Goal: Book appointment/travel/reservation

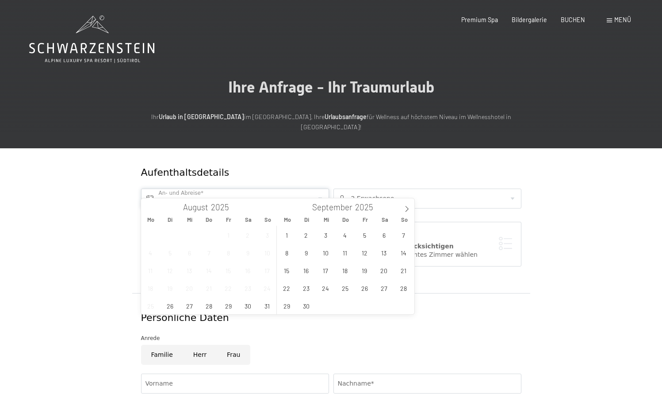
click at [256, 188] on input "text" at bounding box center [235, 198] width 188 height 20
click at [405, 209] on icon at bounding box center [407, 209] width 6 height 6
click at [343, 291] on span "25" at bounding box center [345, 287] width 17 height 17
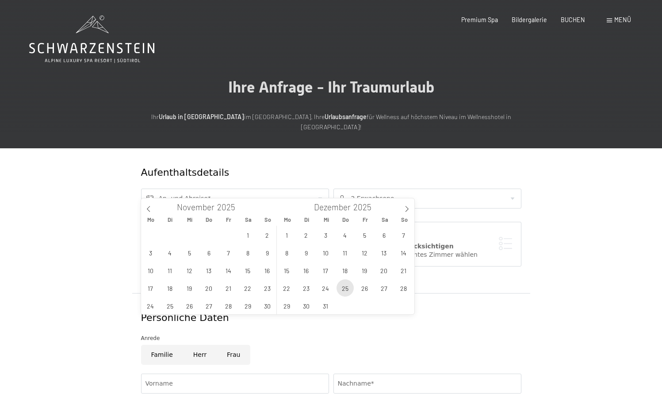
type input "Do. 25.12.2025"
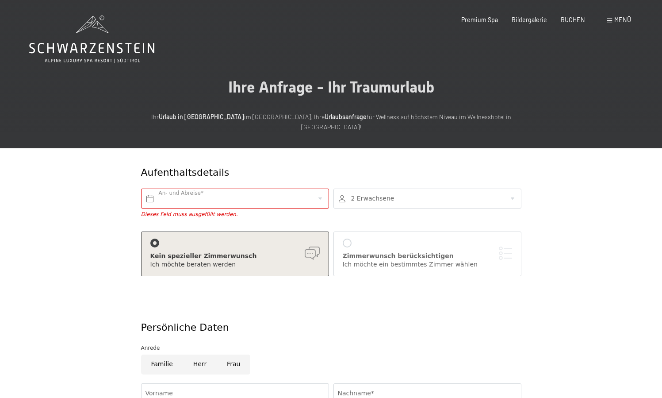
click at [432, 188] on div at bounding box center [427, 198] width 188 height 20
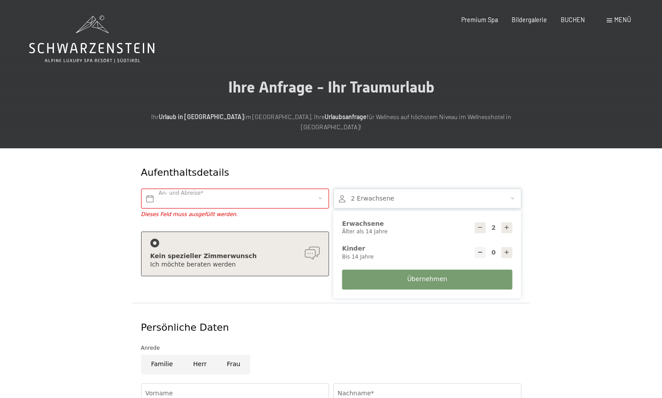
click at [432, 188] on div at bounding box center [427, 198] width 188 height 20
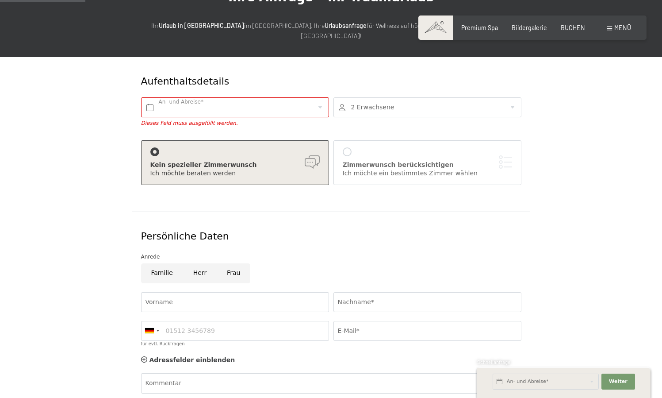
scroll to position [92, 0]
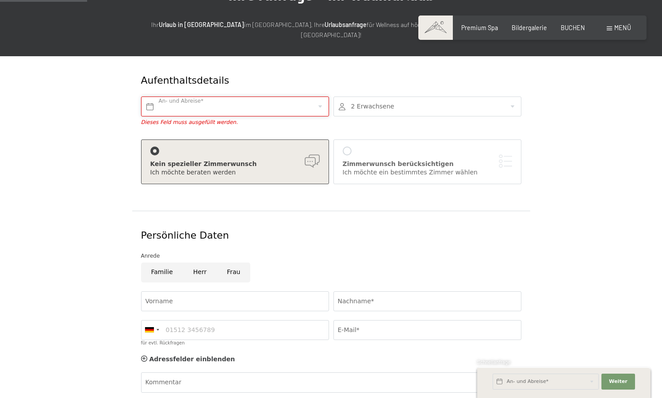
click at [321, 96] on input "text" at bounding box center [235, 106] width 188 height 20
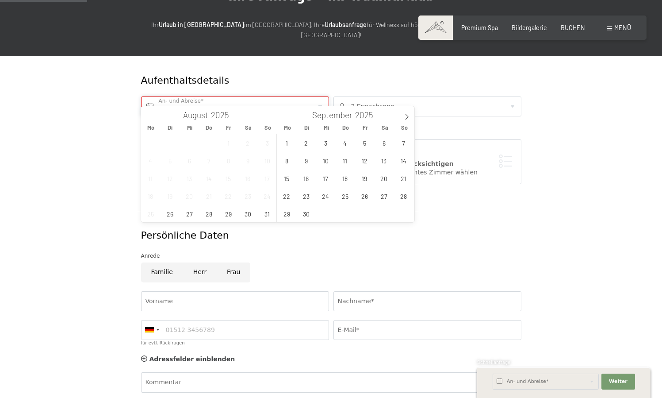
click at [321, 96] on input "text" at bounding box center [235, 106] width 188 height 20
click at [371, 56] on div "Aufenthaltsdetails An- und Abreise* Dieses Feld muss ausgefüllt werden. 2 Erwac…" at bounding box center [331, 133] width 398 height 154
click at [319, 96] on input "text" at bounding box center [235, 106] width 188 height 20
click at [404, 116] on icon at bounding box center [407, 117] width 6 height 6
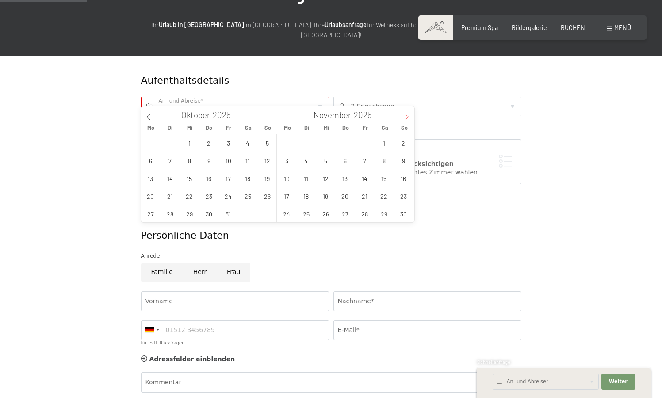
click at [404, 116] on icon at bounding box center [407, 117] width 6 height 6
click at [349, 192] on span "25" at bounding box center [345, 195] width 17 height 17
type input "Do. 25.12.2025"
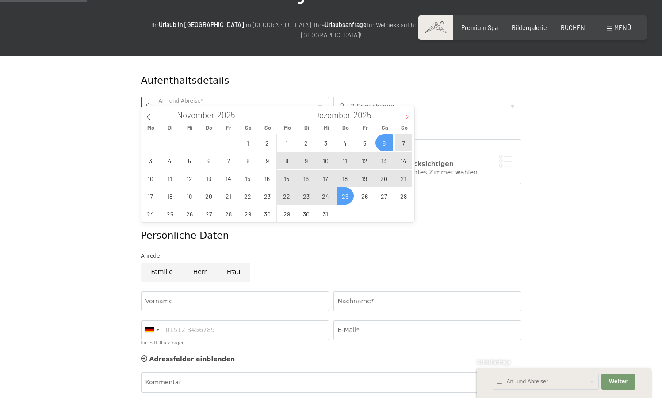
click at [408, 115] on icon at bounding box center [407, 117] width 6 height 6
type input "2026"
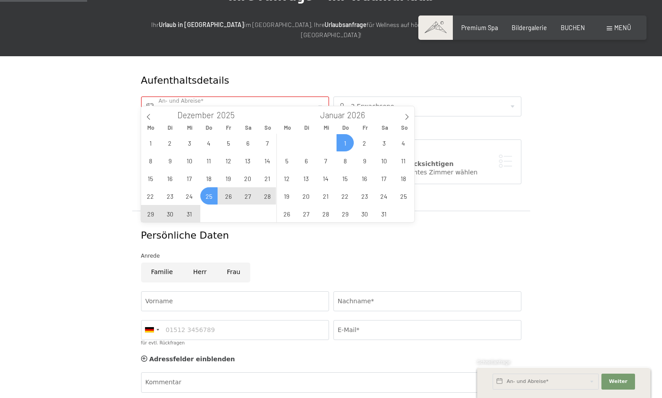
click at [346, 143] on span "1" at bounding box center [345, 142] width 17 height 17
type input "Do. 25.12.2025 - Do. 01.01.2026"
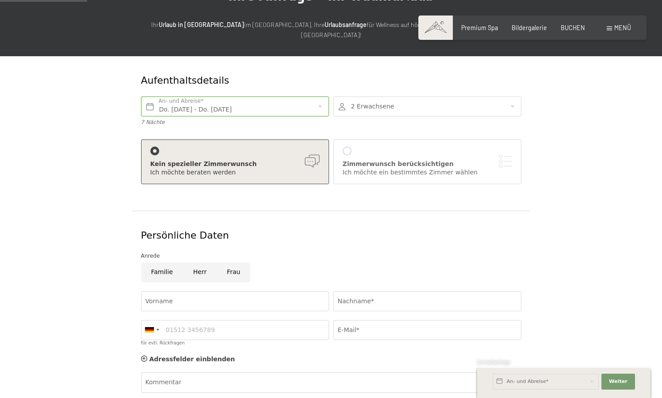
click at [430, 92] on div "2 Erwachsene 2 Erwachsene Älter als 14 Jahre 0 Kinder Bis 14 Jahre Übernehmen" at bounding box center [427, 111] width 192 height 38
click at [420, 96] on div at bounding box center [427, 106] width 188 height 20
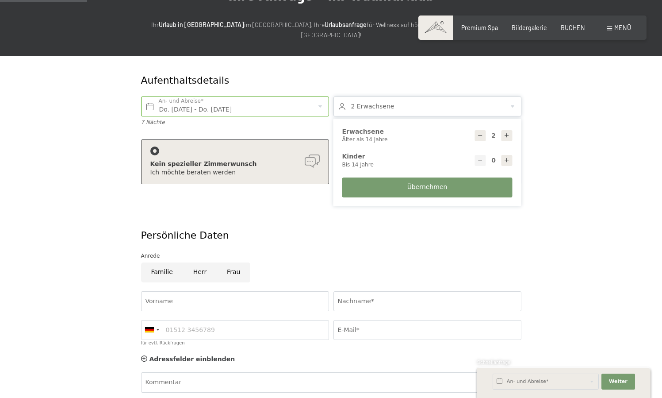
click at [503, 130] on div at bounding box center [507, 135] width 11 height 11
type input "5"
click at [505, 157] on icon at bounding box center [507, 160] width 6 height 6
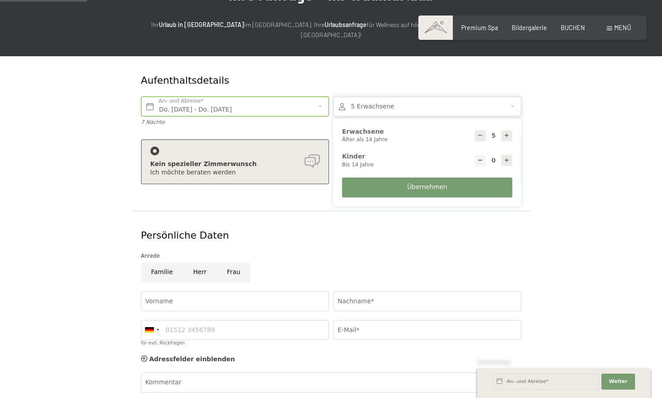
type input "1"
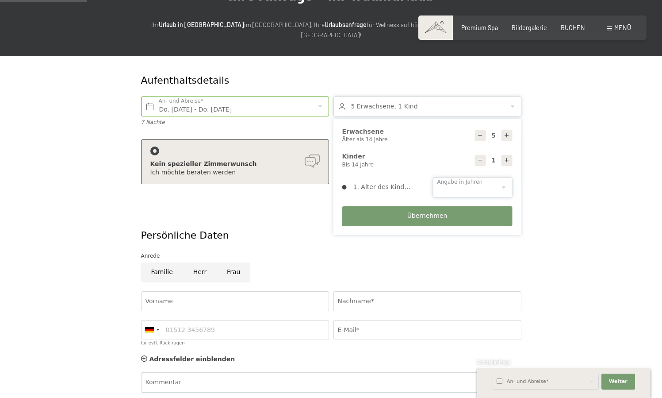
select select "5"
click at [471, 206] on button "Übernehmen" at bounding box center [427, 216] width 170 height 20
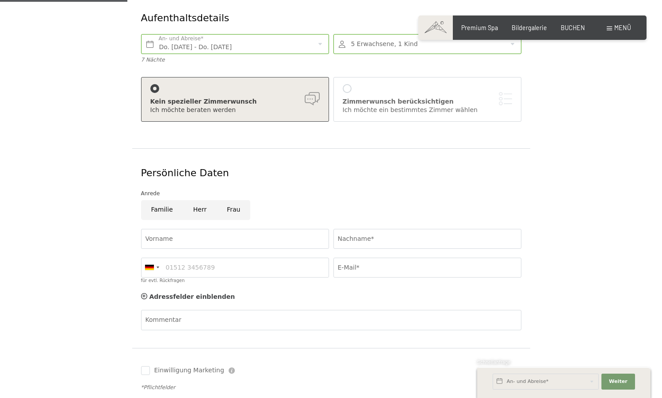
scroll to position [163, 0]
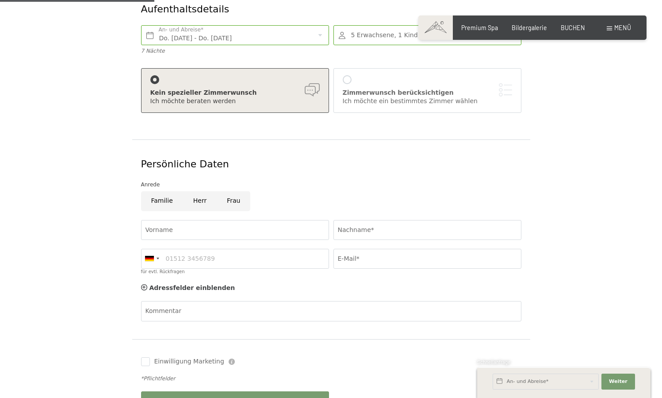
click at [241, 191] on input "Frau" at bounding box center [234, 201] width 34 height 20
radio input "true"
type input "Vivian"
type input "Lublinsky"
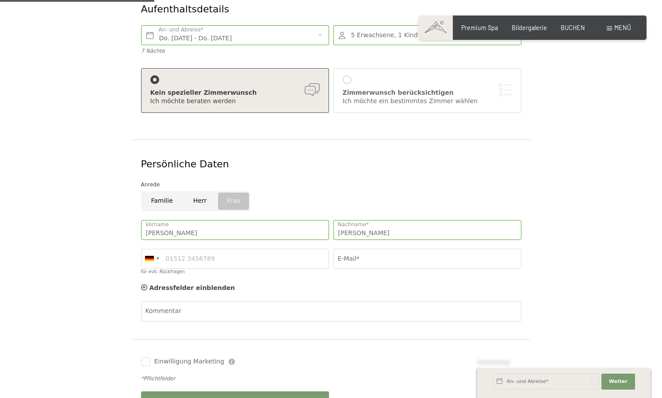
click at [261, 279] on div "Adressfelder einblenden Adressfelder ausblenden" at bounding box center [331, 288] width 385 height 18
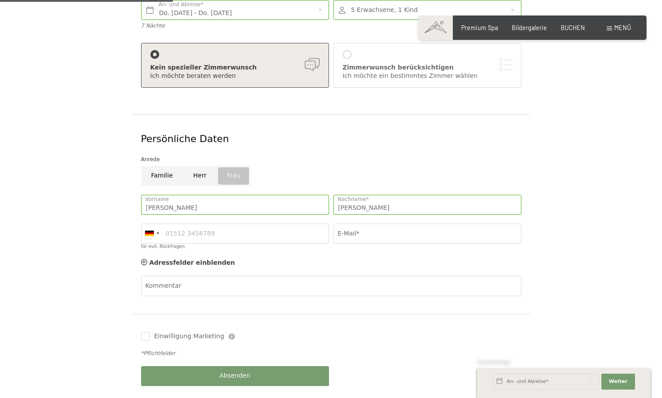
scroll to position [199, 0]
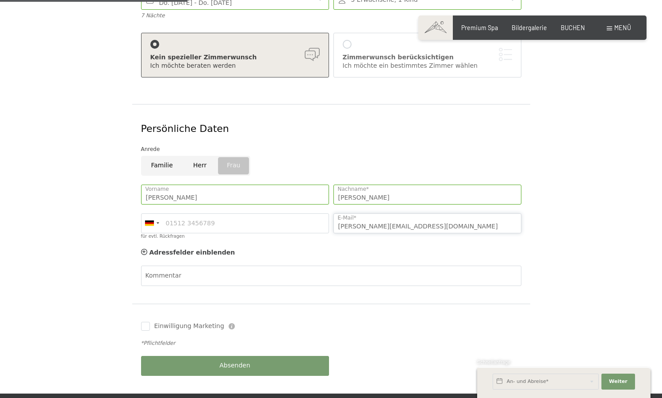
type input "vivian.lintermann@gmx.de"
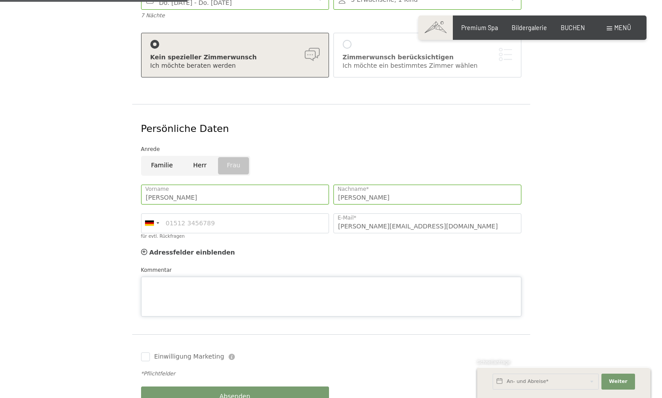
click at [218, 265] on div "Kommentar" at bounding box center [331, 290] width 380 height 51
paste textarea "Gerne würden wir ab dem 25. bzw. spätere Tage für 7 Nächte anreisen. Die Belegu…"
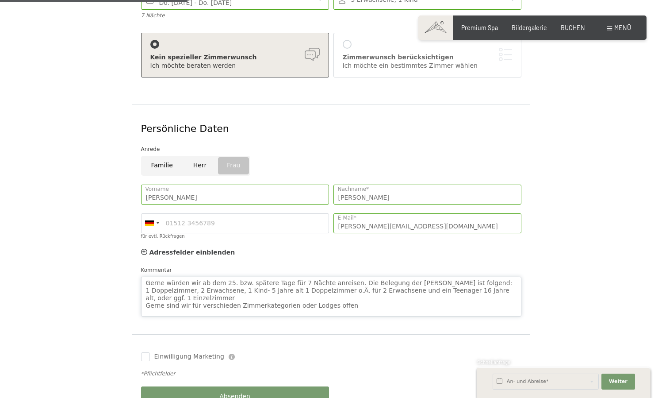
type textarea "Gerne würden wir ab dem 25. bzw. spätere Tage für 7 Nächte anreisen. Die Belegu…"
click at [338, 334] on div "Einwilligung Marketing Der Unterfertigte, der die Aufklärung laut Link gelesen …" at bounding box center [331, 379] width 398 height 90
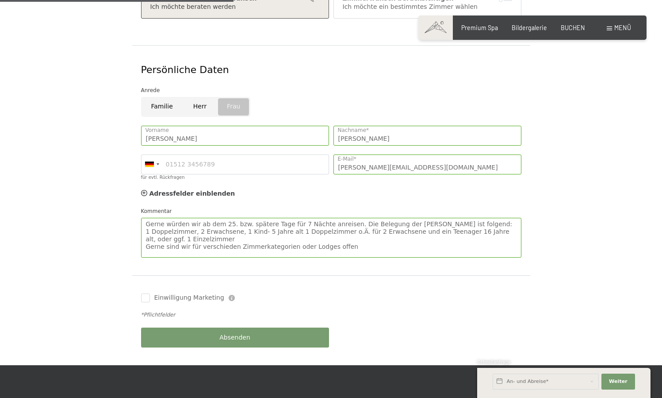
scroll to position [258, 0]
click at [310, 327] on button "Absenden" at bounding box center [235, 337] width 188 height 20
